Goal: Navigation & Orientation: Find specific page/section

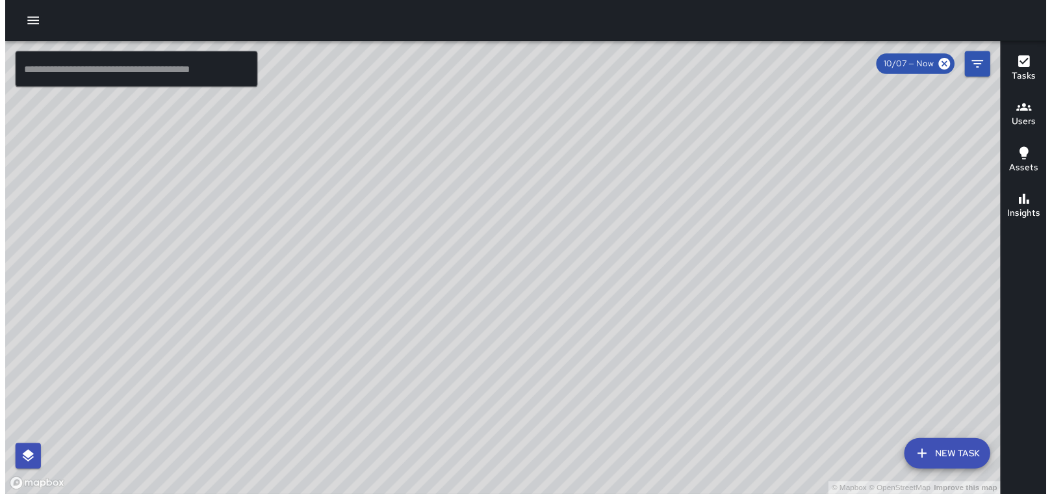
scroll to position [1430, 0]
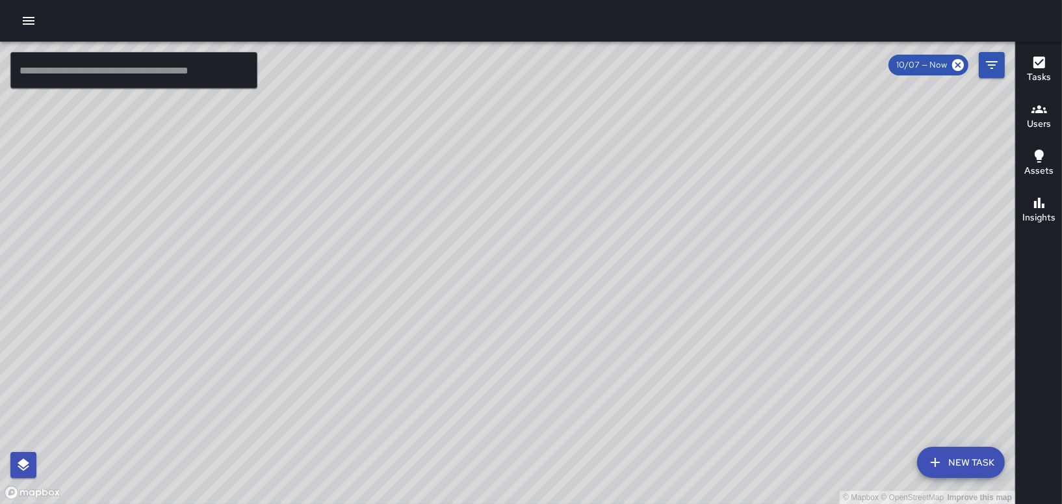
click at [29, 25] on icon "button" at bounding box center [29, 21] width 16 height 16
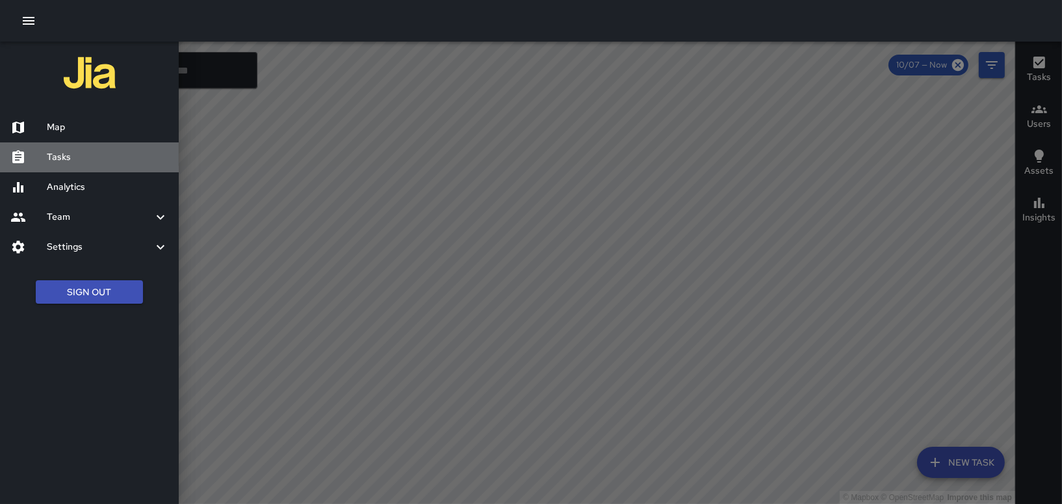
click at [64, 158] on h6 "Tasks" at bounding box center [108, 157] width 122 height 14
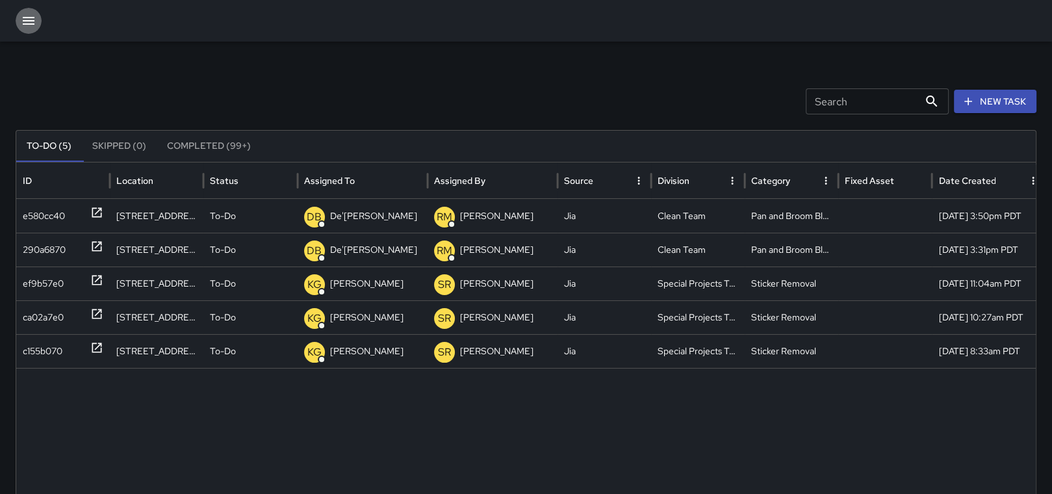
click at [28, 27] on icon "button" at bounding box center [29, 21] width 16 height 16
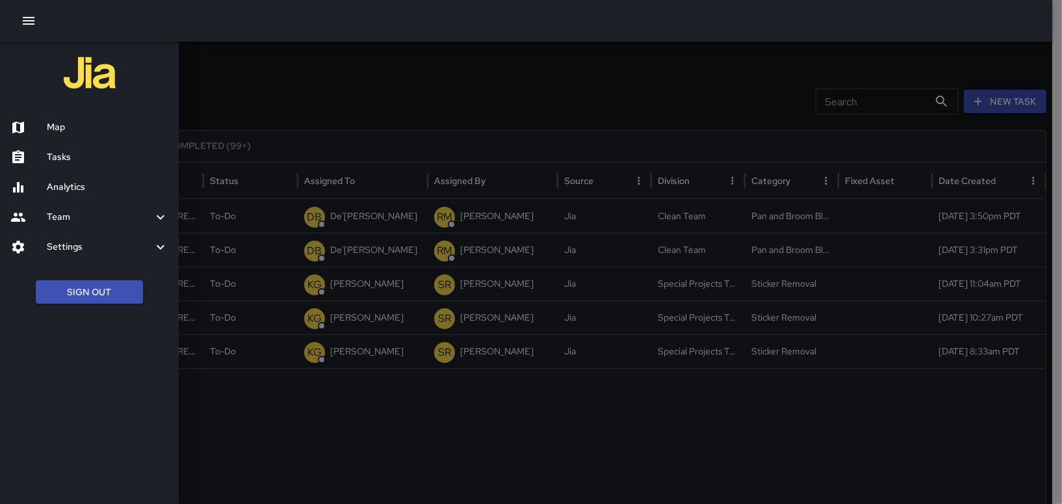
click at [337, 459] on div at bounding box center [531, 252] width 1062 height 504
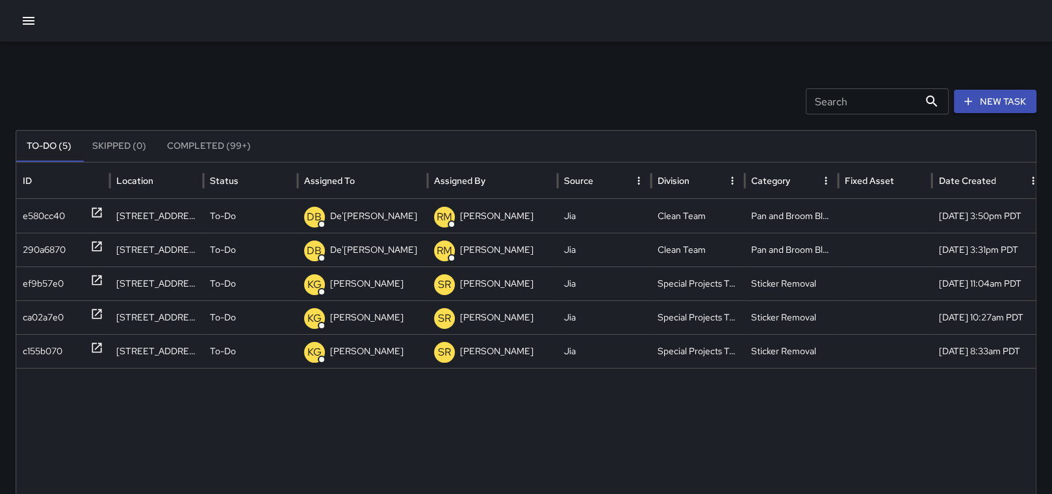
click at [119, 146] on button "Skipped (0)" at bounding box center [119, 146] width 75 height 31
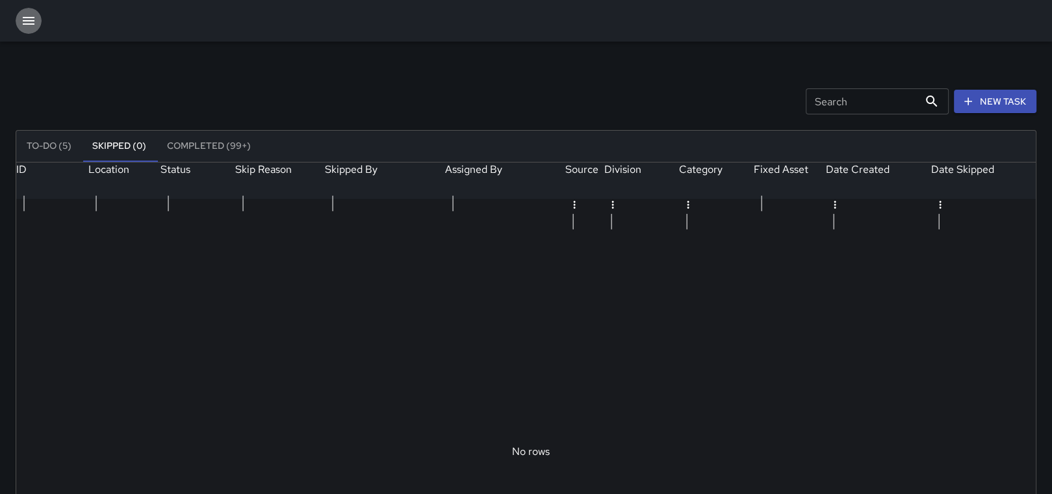
click at [19, 12] on button "button" at bounding box center [29, 21] width 26 height 26
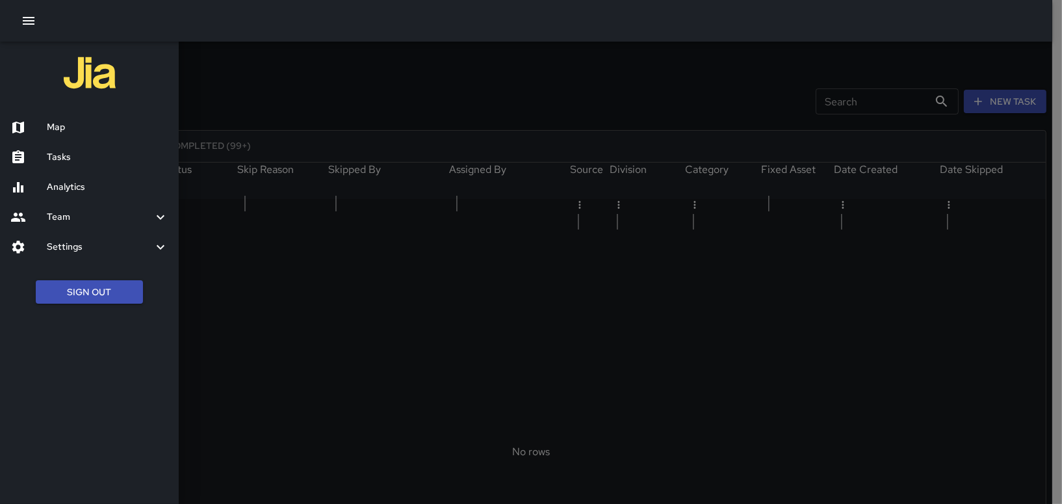
click at [66, 152] on h6 "Tasks" at bounding box center [108, 157] width 122 height 14
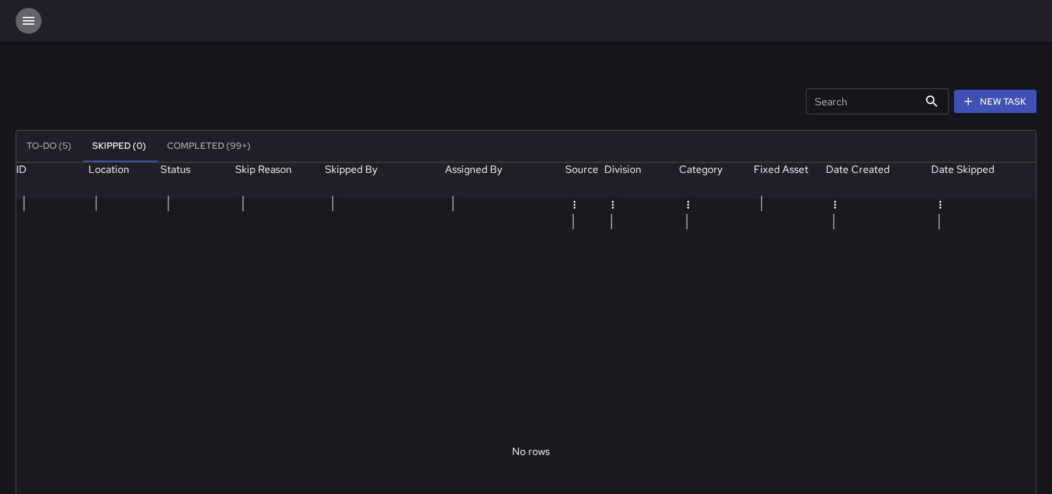
click at [22, 17] on icon "button" at bounding box center [29, 21] width 16 height 16
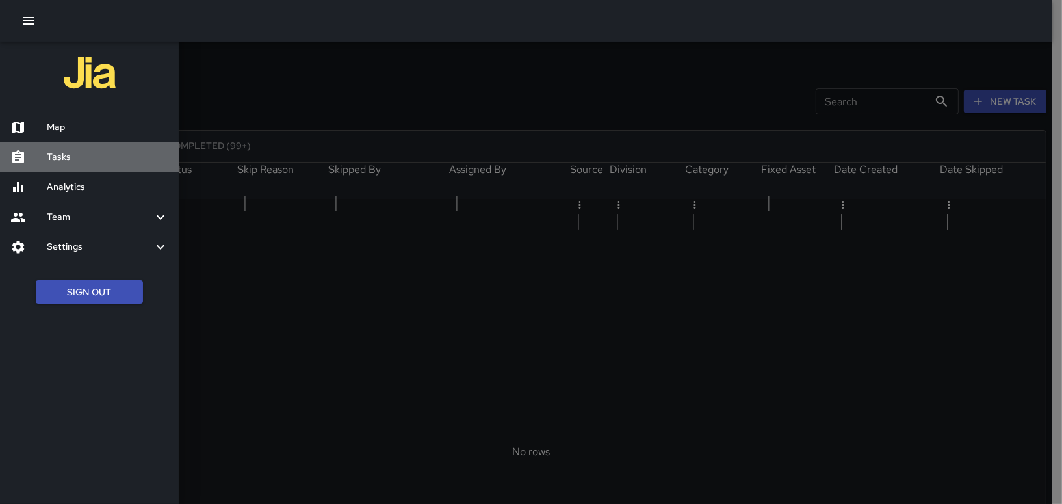
click at [62, 162] on h6 "Tasks" at bounding box center [108, 157] width 122 height 14
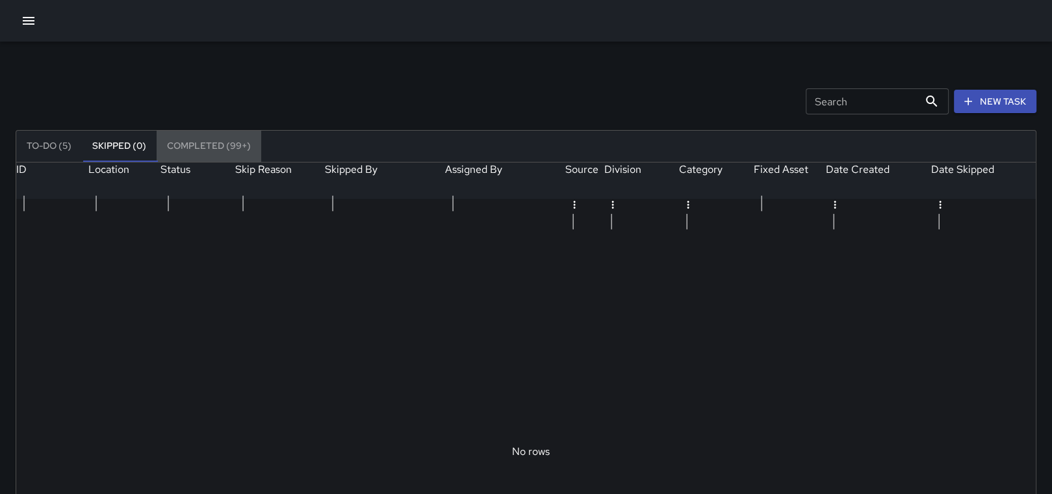
click at [177, 140] on button "Completed (99+)" at bounding box center [209, 146] width 105 height 31
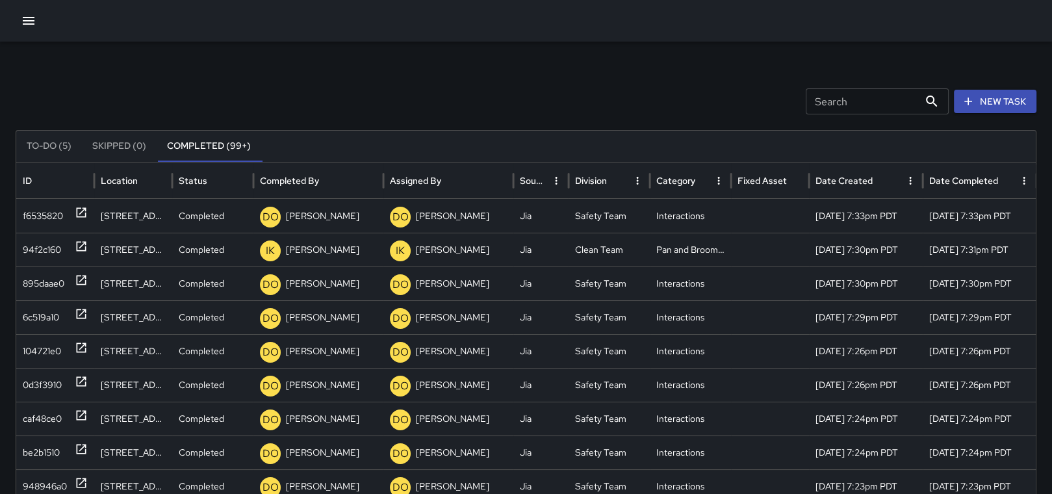
click at [39, 141] on button "To-Do (5)" at bounding box center [49, 146] width 66 height 31
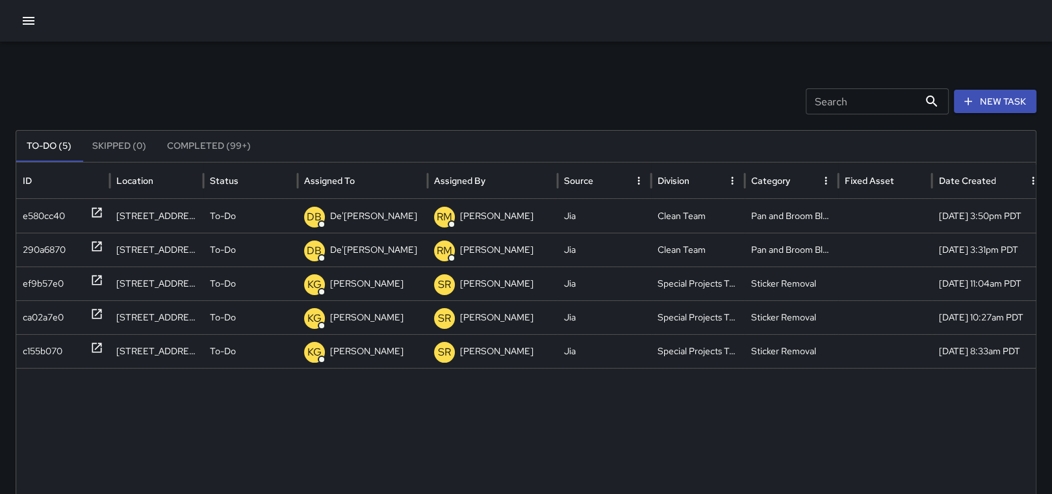
click at [202, 146] on button "Completed (99+)" at bounding box center [209, 146] width 105 height 31
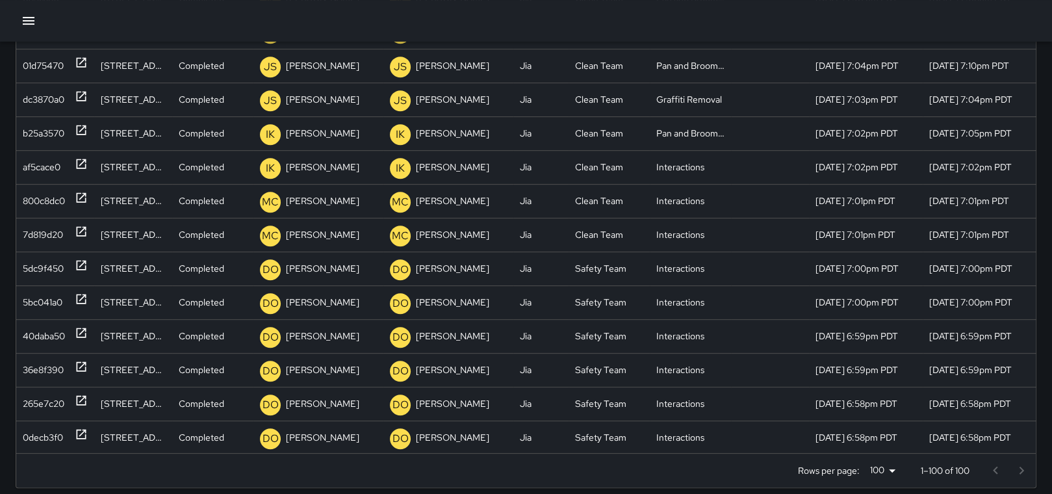
scroll to position [695, 0]
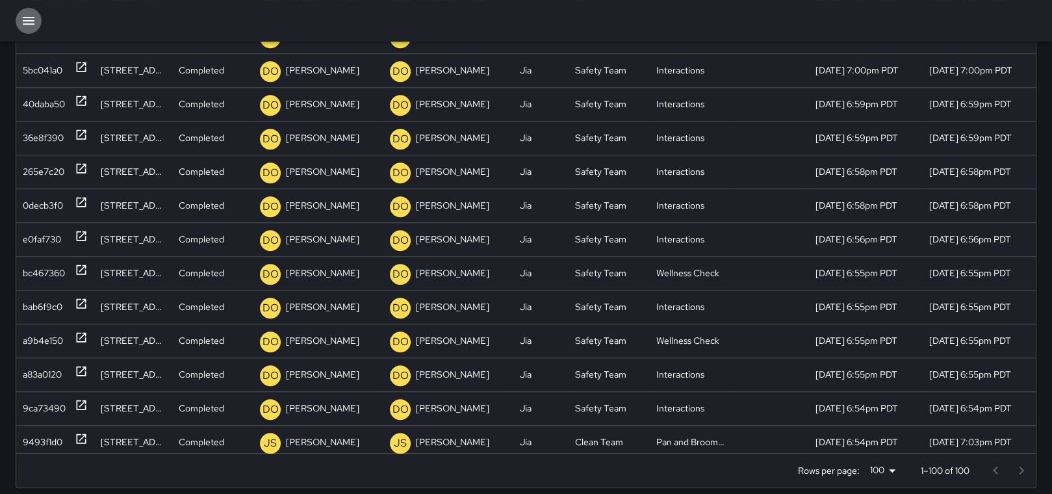
click at [24, 12] on button "button" at bounding box center [29, 21] width 26 height 26
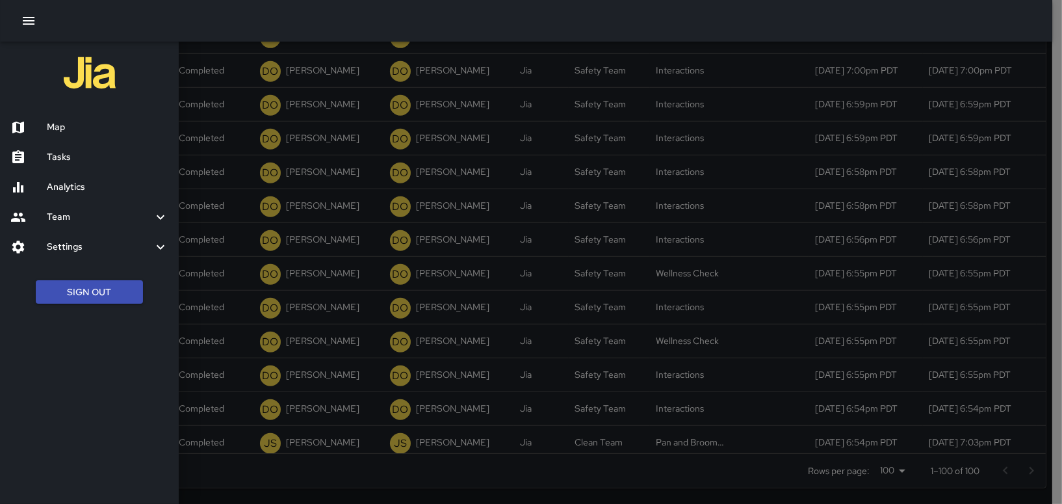
drag, startPoint x: 1040, startPoint y: 120, endPoint x: 1040, endPoint y: 64, distance: 55.2
click at [1040, 64] on div at bounding box center [531, 252] width 1062 height 504
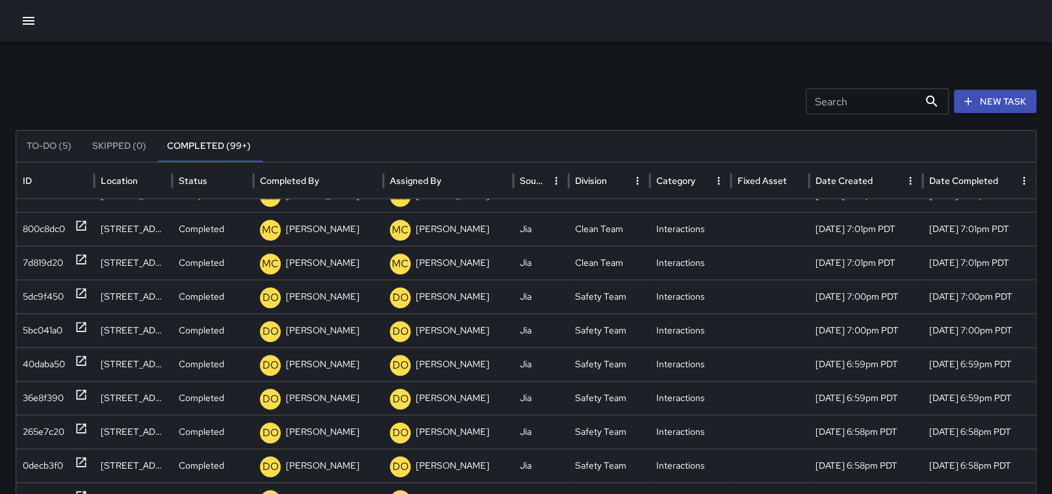
click at [55, 148] on button "To-Do (5)" at bounding box center [49, 146] width 66 height 31
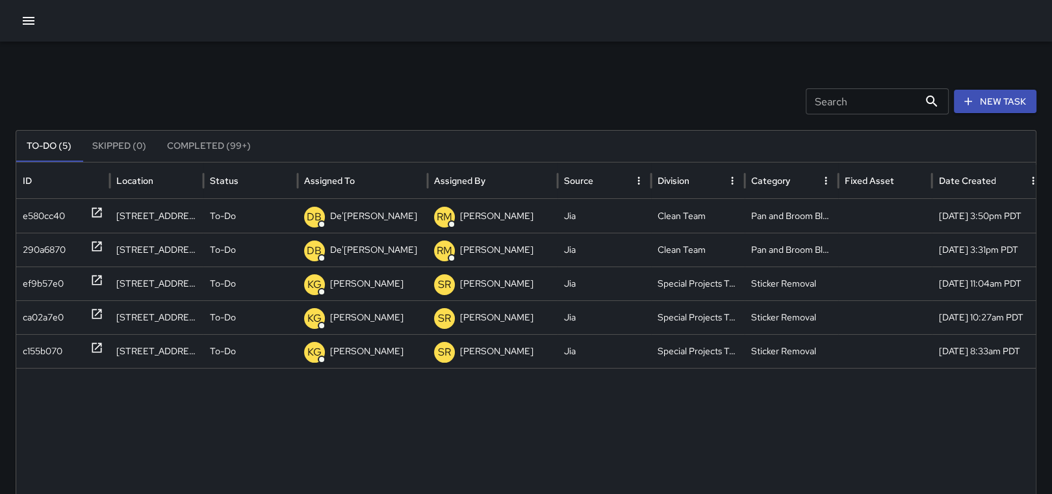
click at [25, 14] on icon "button" at bounding box center [29, 21] width 16 height 16
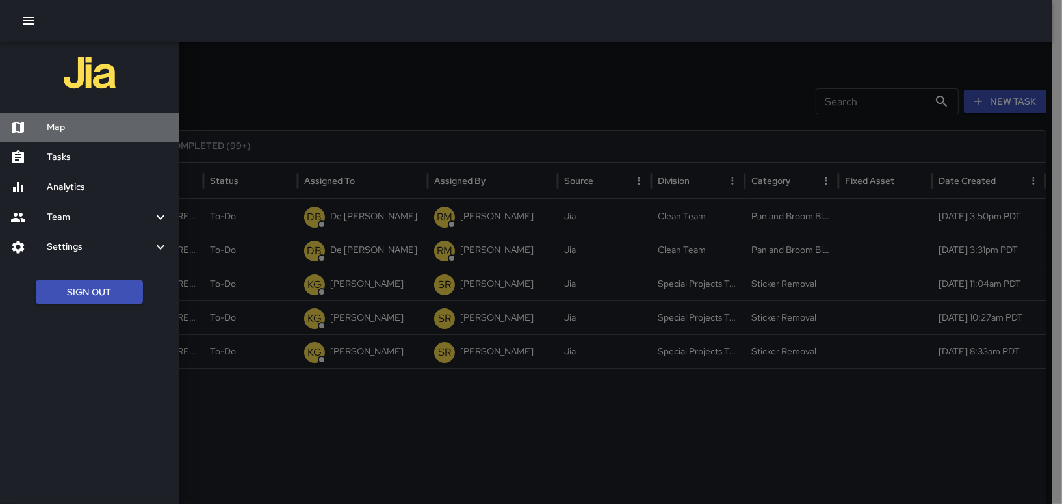
click at [41, 129] on div at bounding box center [28, 128] width 36 height 16
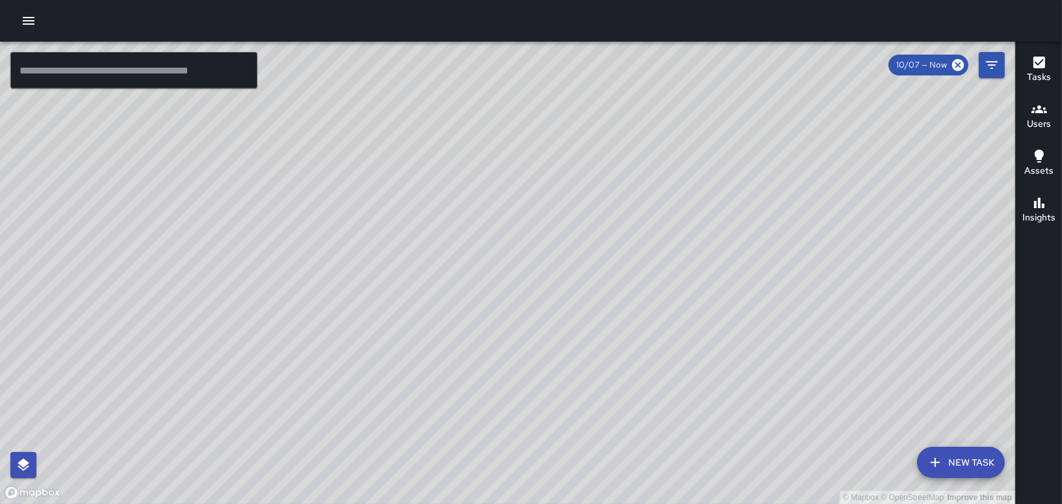
drag, startPoint x: 699, startPoint y: 446, endPoint x: 673, endPoint y: 354, distance: 95.7
click at [673, 354] on div "© Mapbox © OpenStreetMap Improve this map" at bounding box center [507, 273] width 1015 height 462
drag, startPoint x: 562, startPoint y: 360, endPoint x: 661, endPoint y: 442, distance: 128.8
click at [661, 442] on div "© Mapbox © OpenStreetMap Improve this map" at bounding box center [507, 273] width 1015 height 462
drag, startPoint x: 632, startPoint y: 237, endPoint x: 687, endPoint y: 351, distance: 126.4
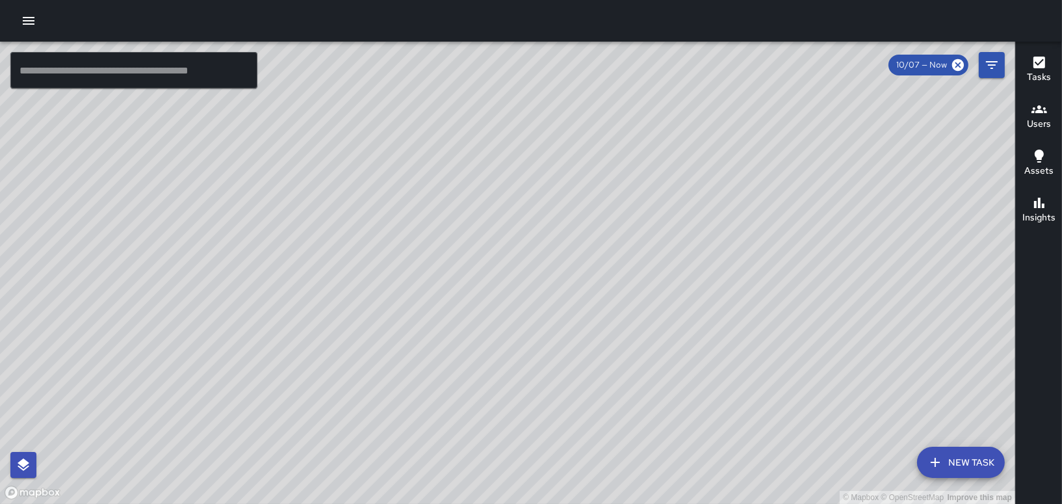
click at [687, 351] on div "© Mapbox © OpenStreetMap Improve this map" at bounding box center [507, 273] width 1015 height 462
drag, startPoint x: 650, startPoint y: 428, endPoint x: 637, endPoint y: 306, distance: 122.9
click at [637, 306] on div "© Mapbox © OpenStreetMap Improve this map" at bounding box center [507, 273] width 1015 height 462
drag, startPoint x: 571, startPoint y: 313, endPoint x: 728, endPoint y: 398, distance: 179.2
click at [728, 398] on div "© Mapbox © OpenStreetMap Improve this map" at bounding box center [507, 273] width 1015 height 462
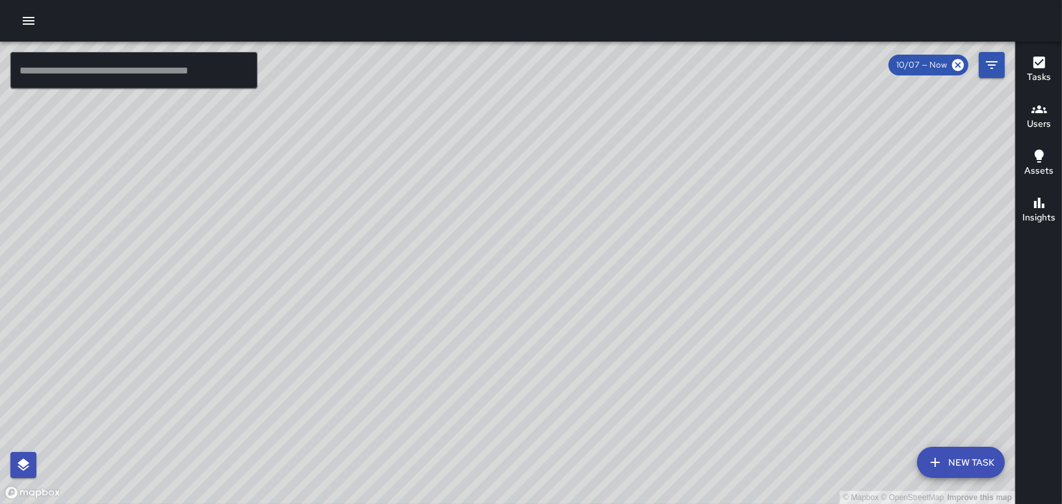
drag, startPoint x: 624, startPoint y: 206, endPoint x: 629, endPoint y: 159, distance: 47.7
click at [629, 159] on div "© Mapbox © OpenStreetMap Improve this map" at bounding box center [507, 273] width 1015 height 462
drag, startPoint x: 755, startPoint y: 381, endPoint x: 758, endPoint y: 317, distance: 64.4
click at [758, 317] on div "© Mapbox © OpenStreetMap Improve this map" at bounding box center [507, 273] width 1015 height 462
drag, startPoint x: 782, startPoint y: 387, endPoint x: 778, endPoint y: 333, distance: 53.4
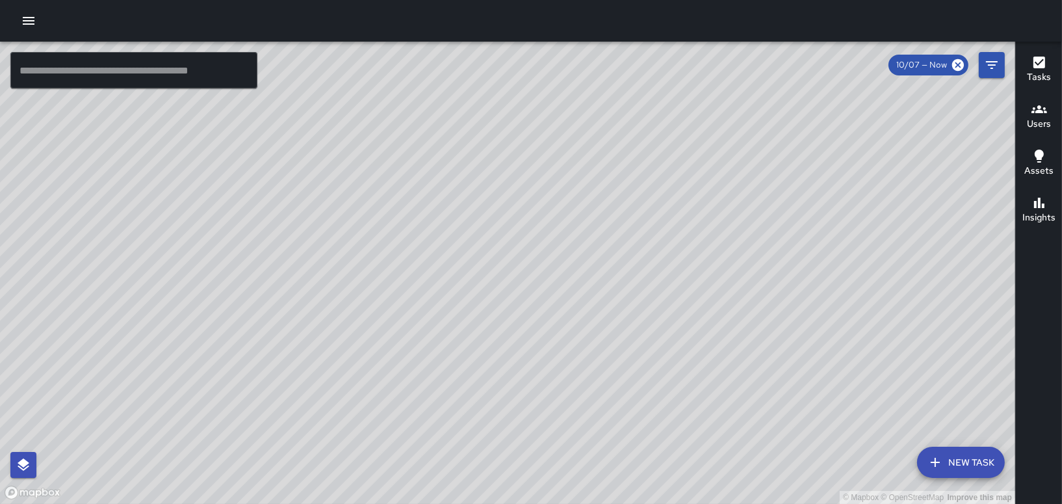
click at [778, 333] on div "© Mapbox © OpenStreetMap Improve this map" at bounding box center [507, 273] width 1015 height 462
drag, startPoint x: 784, startPoint y: 223, endPoint x: 801, endPoint y: 260, distance: 40.5
click at [801, 260] on div "© Mapbox © OpenStreetMap Improve this map" at bounding box center [507, 273] width 1015 height 462
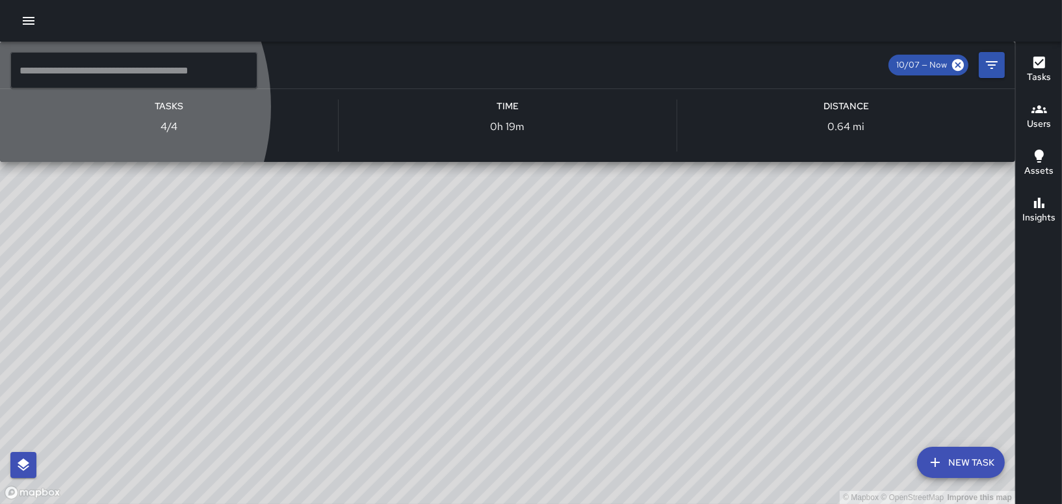
click at [183, 114] on h6 "Tasks" at bounding box center [169, 106] width 29 height 14
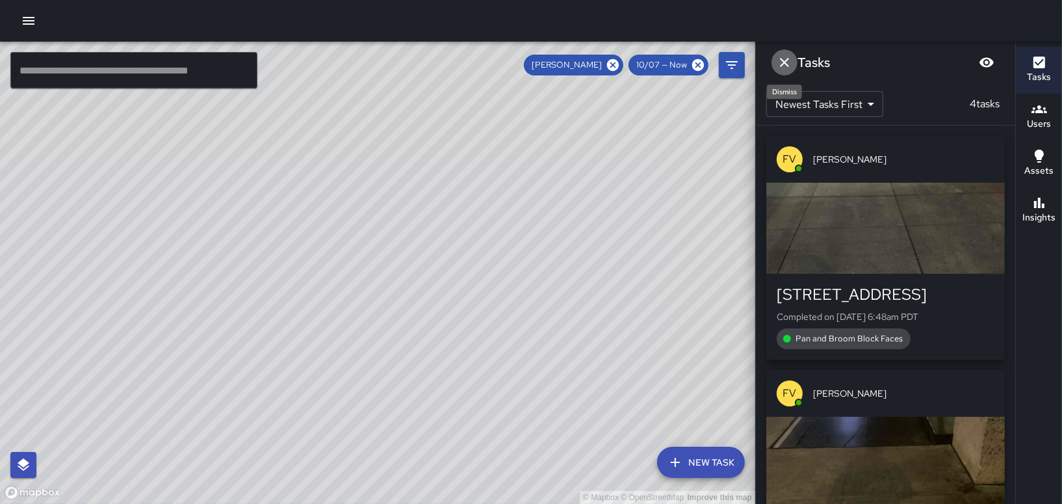
click at [786, 63] on icon "Dismiss" at bounding box center [785, 63] width 16 height 16
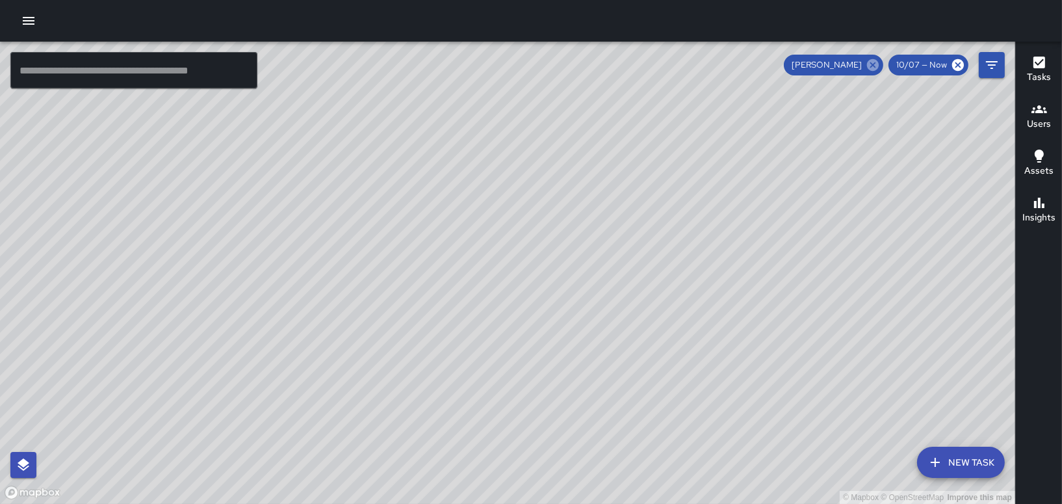
click at [873, 60] on icon at bounding box center [873, 65] width 12 height 12
drag, startPoint x: 829, startPoint y: 284, endPoint x: 839, endPoint y: 469, distance: 185.5
click at [839, 469] on div "© Mapbox © OpenStreetMap Improve this map" at bounding box center [507, 273] width 1015 height 462
drag, startPoint x: 782, startPoint y: 305, endPoint x: 105, endPoint y: 433, distance: 689.8
click at [47, 462] on div "© Mapbox © OpenStreetMap Improve this map ​ New Task 10/07 — Now Map Layers Tas…" at bounding box center [507, 273] width 1015 height 462
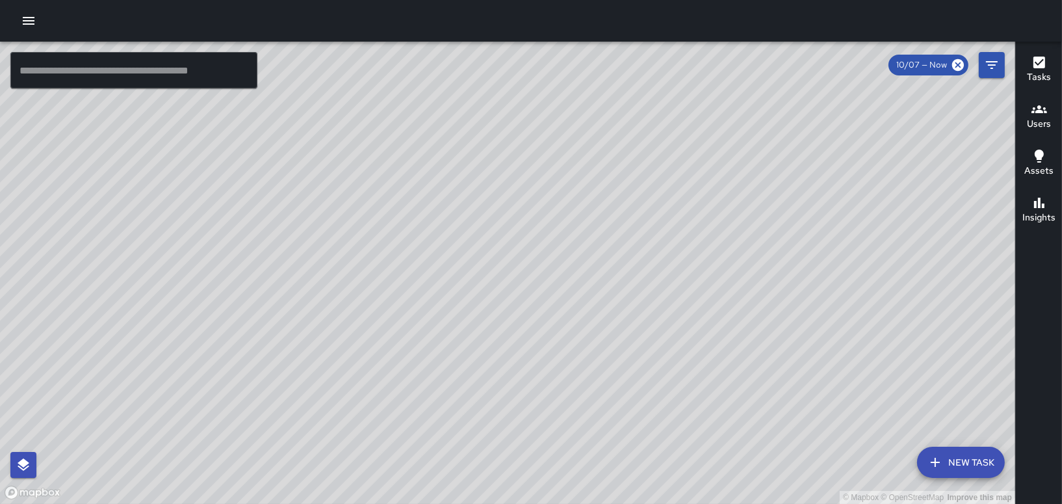
drag, startPoint x: 528, startPoint y: 463, endPoint x: 554, endPoint y: 354, distance: 112.4
click at [554, 354] on div "© Mapbox © OpenStreetMap Improve this map" at bounding box center [507, 273] width 1015 height 462
drag, startPoint x: 558, startPoint y: 347, endPoint x: 653, endPoint y: 520, distance: 196.9
click at [653, 503] on html "© Mapbox © OpenStreetMap Improve this map ​ New Task 10/07 — Now Map Layers Tas…" at bounding box center [531, 252] width 1062 height 504
drag, startPoint x: 693, startPoint y: 494, endPoint x: 672, endPoint y: 439, distance: 59.3
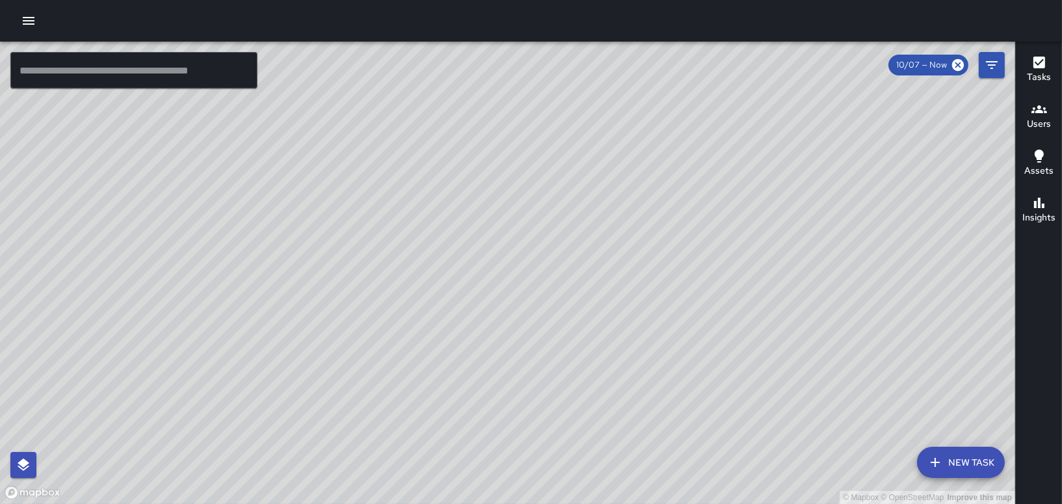
click at [672, 439] on div "© Mapbox © OpenStreetMap Improve this map" at bounding box center [507, 273] width 1015 height 462
drag, startPoint x: 675, startPoint y: 472, endPoint x: 675, endPoint y: 414, distance: 58.5
click at [675, 414] on div "© Mapbox © OpenStreetMap Improve this map" at bounding box center [507, 273] width 1015 height 462
drag, startPoint x: 647, startPoint y: 454, endPoint x: 649, endPoint y: 424, distance: 30.0
click at [649, 424] on div "© Mapbox © OpenStreetMap Improve this map" at bounding box center [507, 273] width 1015 height 462
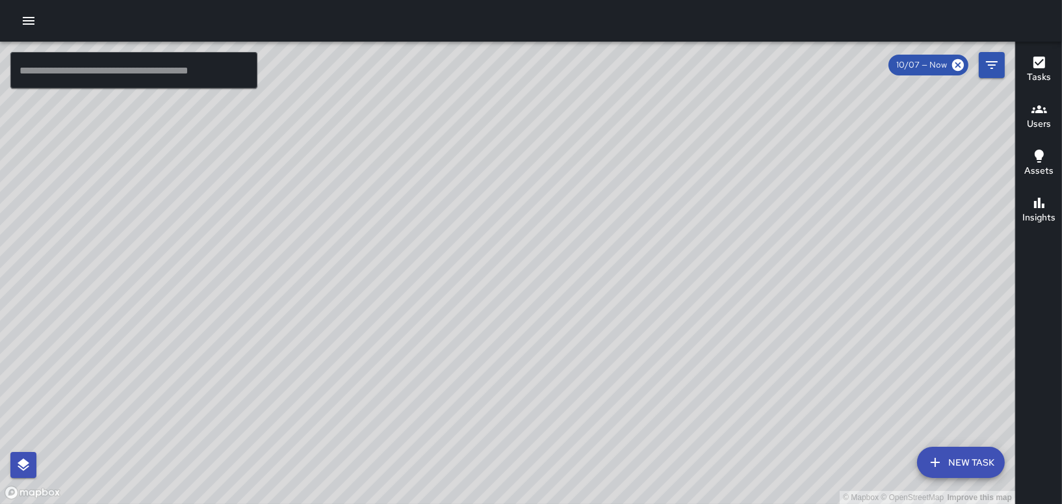
drag, startPoint x: 616, startPoint y: 393, endPoint x: 719, endPoint y: 532, distance: 173.3
click at [719, 503] on html "© Mapbox © OpenStreetMap Improve this map ​ New Task 10/07 — Now Map Layers Tas…" at bounding box center [531, 252] width 1062 height 504
drag, startPoint x: 566, startPoint y: 279, endPoint x: 606, endPoint y: 352, distance: 82.9
click at [606, 352] on div "© Mapbox © OpenStreetMap Improve this map" at bounding box center [507, 273] width 1015 height 462
drag, startPoint x: 606, startPoint y: 433, endPoint x: 617, endPoint y: 532, distance: 98.8
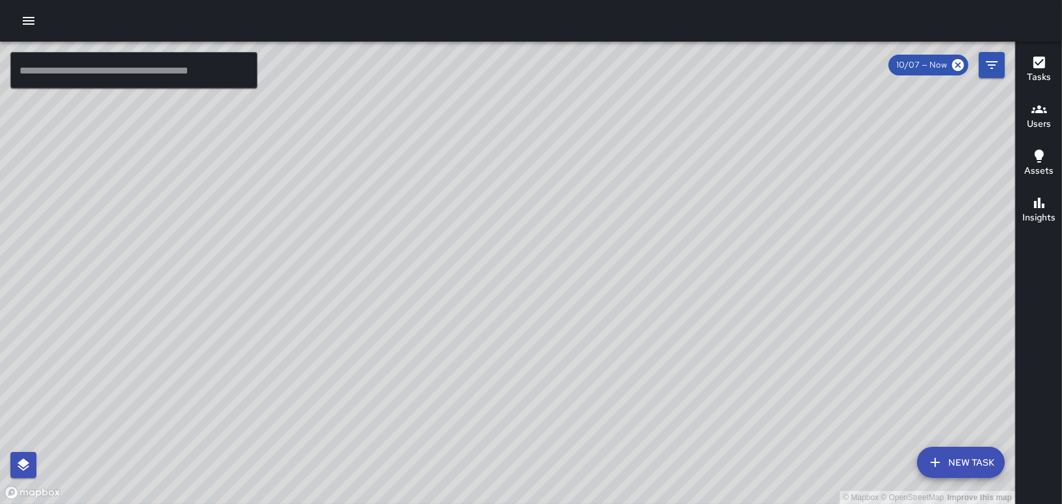
click at [617, 503] on html "© Mapbox © OpenStreetMap Improve this map ​ New Task 10/07 — Now Map Layers Tas…" at bounding box center [531, 252] width 1062 height 504
drag, startPoint x: 369, startPoint y: 432, endPoint x: 315, endPoint y: 304, distance: 139.2
click at [315, 304] on div "© Mapbox © OpenStreetMap Improve this map" at bounding box center [507, 273] width 1015 height 462
drag, startPoint x: 565, startPoint y: 281, endPoint x: 591, endPoint y: 350, distance: 73.6
click at [591, 350] on div "© Mapbox © OpenStreetMap Improve this map" at bounding box center [507, 273] width 1015 height 462
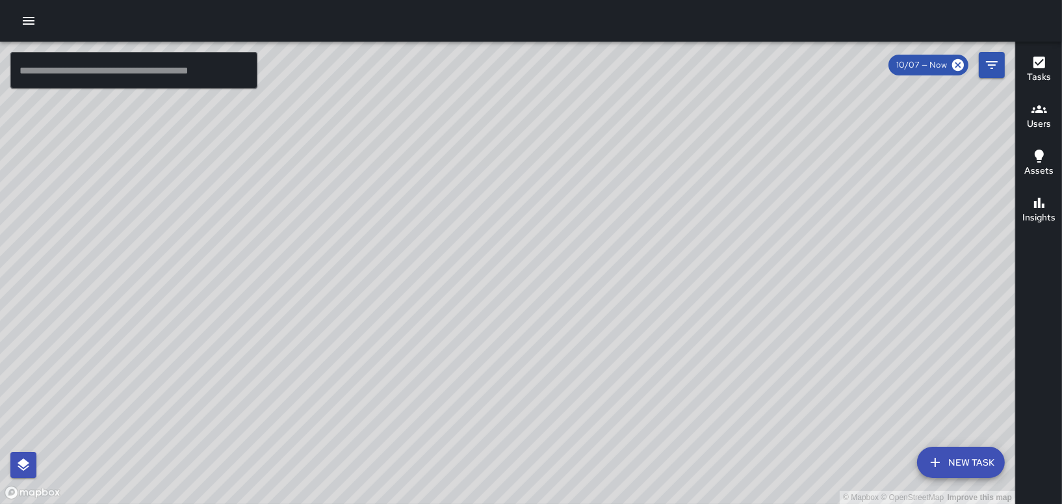
drag, startPoint x: 1044, startPoint y: 295, endPoint x: 1048, endPoint y: 357, distance: 61.9
click at [1048, 357] on div "Tasks Users Assets Insights" at bounding box center [1038, 273] width 47 height 462
drag, startPoint x: 538, startPoint y: 285, endPoint x: 502, endPoint y: 134, distance: 155.6
click at [502, 134] on div "© Mapbox © OpenStreetMap Improve this map" at bounding box center [507, 273] width 1015 height 462
